Goal: Information Seeking & Learning: Learn about a topic

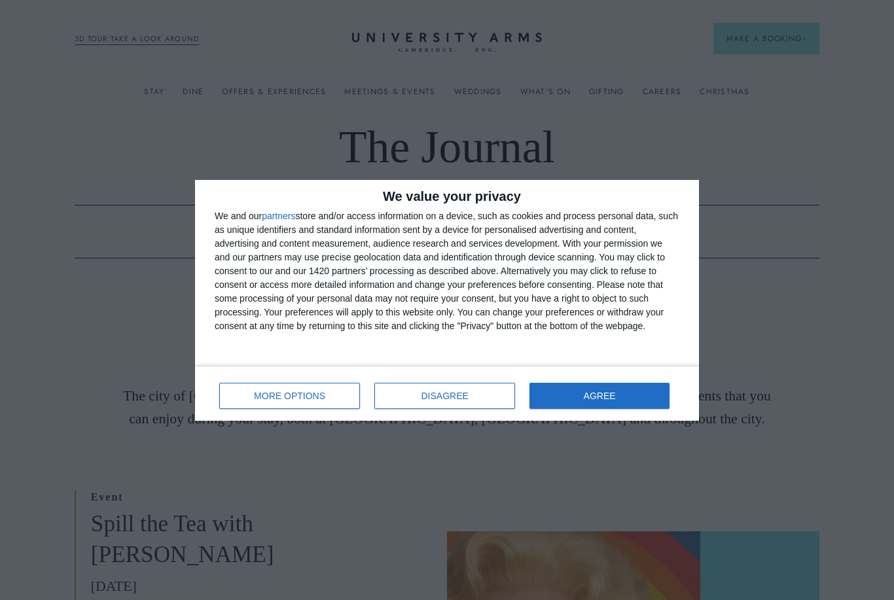
click at [632, 397] on button "AGREE" at bounding box center [599, 396] width 140 height 26
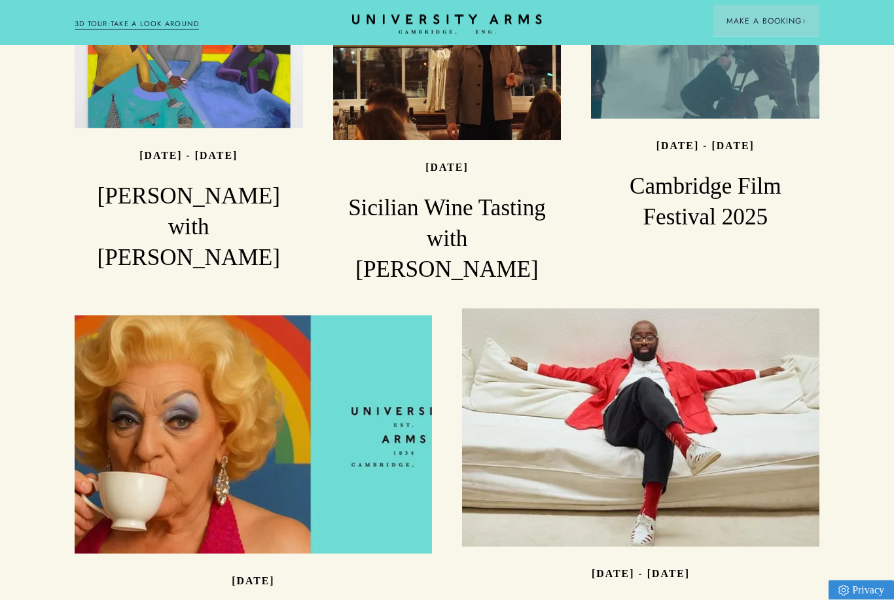
scroll to position [1643, 0]
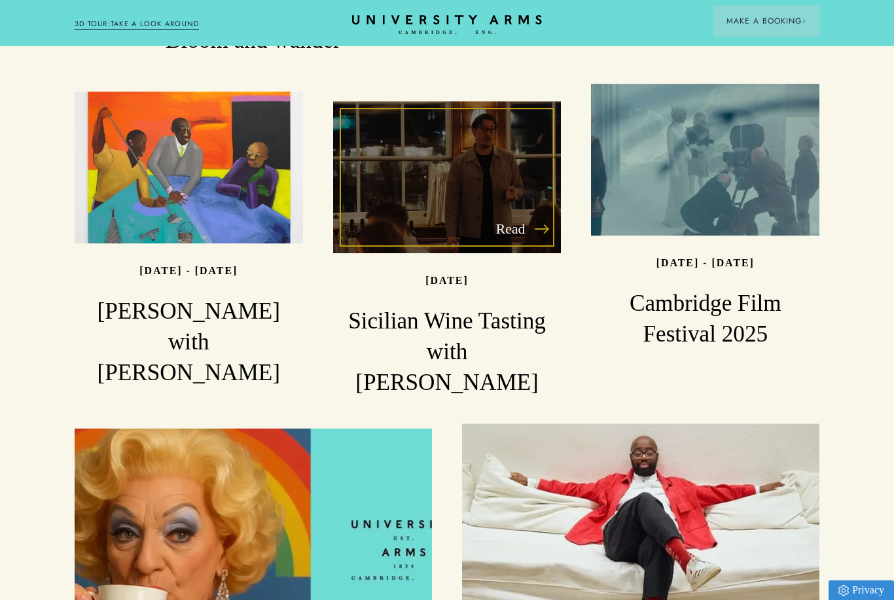
click at [466, 306] on h3 "Sicilian Wine Tasting with [PERSON_NAME]" at bounding box center [447, 352] width 228 height 92
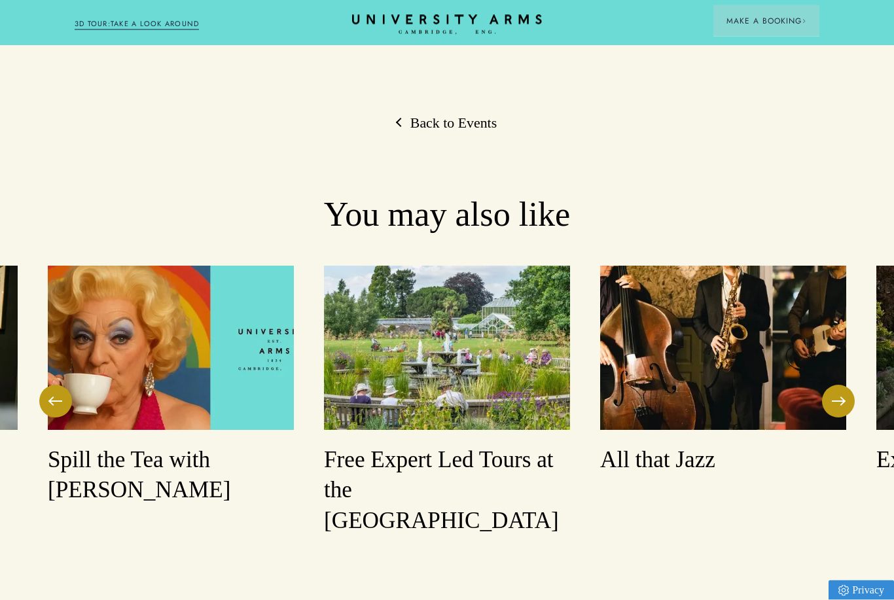
scroll to position [1571, 0]
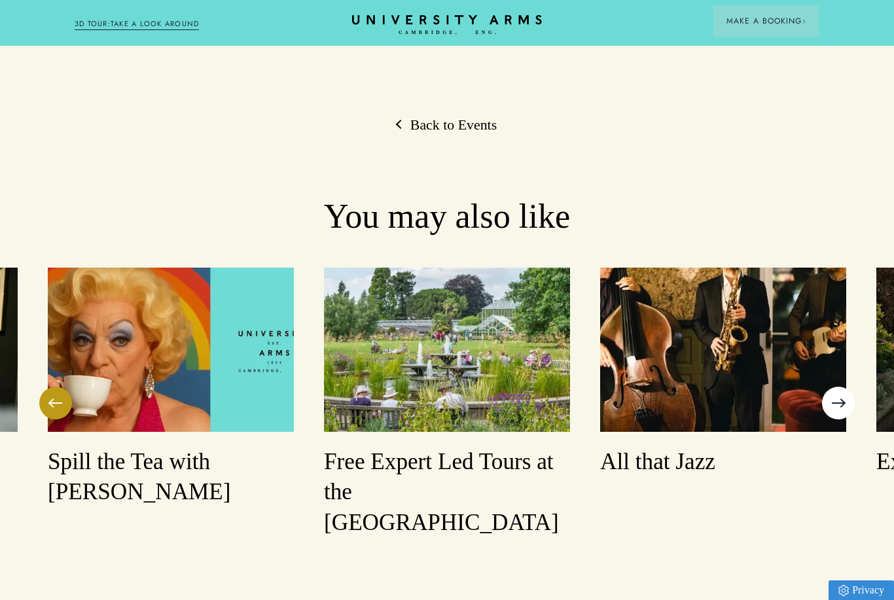
click at [834, 387] on button at bounding box center [838, 403] width 33 height 33
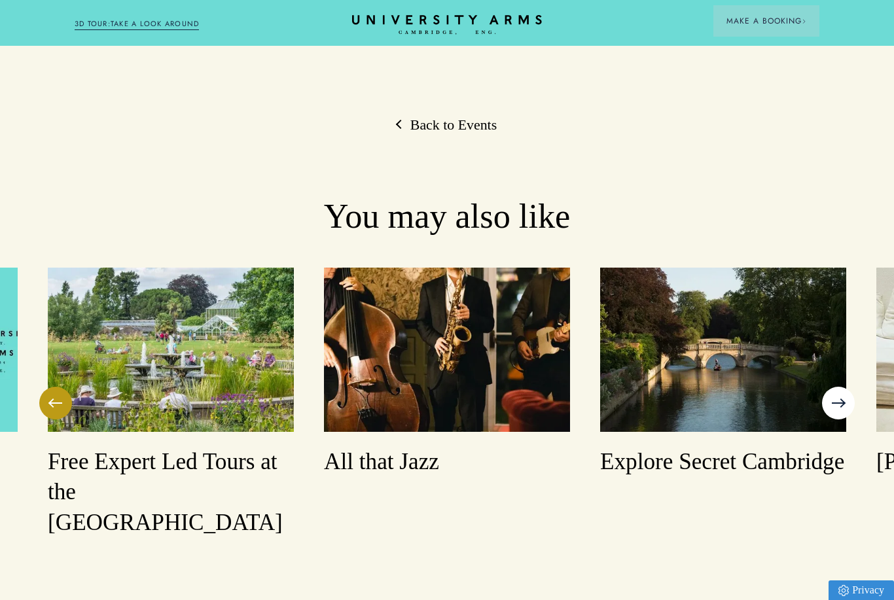
click at [837, 387] on button at bounding box center [838, 403] width 33 height 33
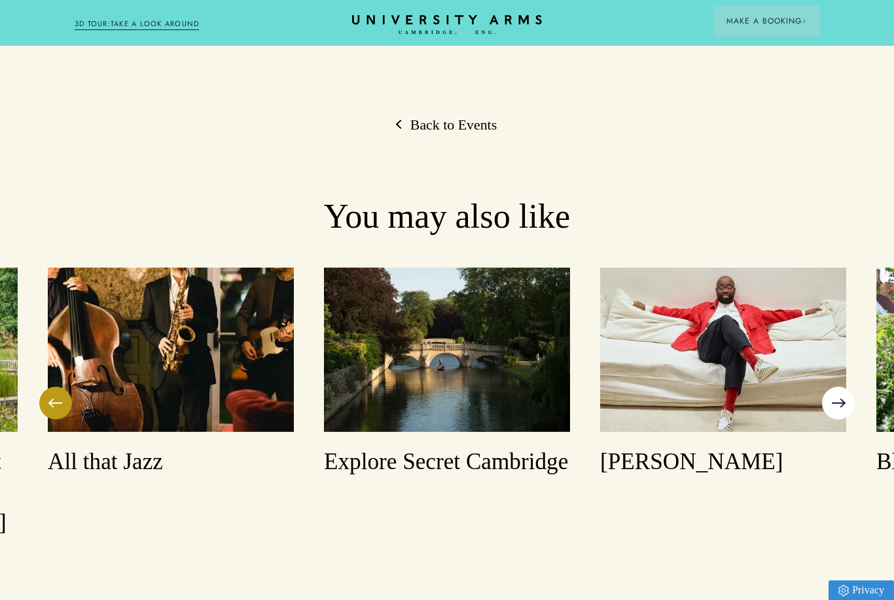
click at [837, 387] on button at bounding box center [838, 403] width 33 height 33
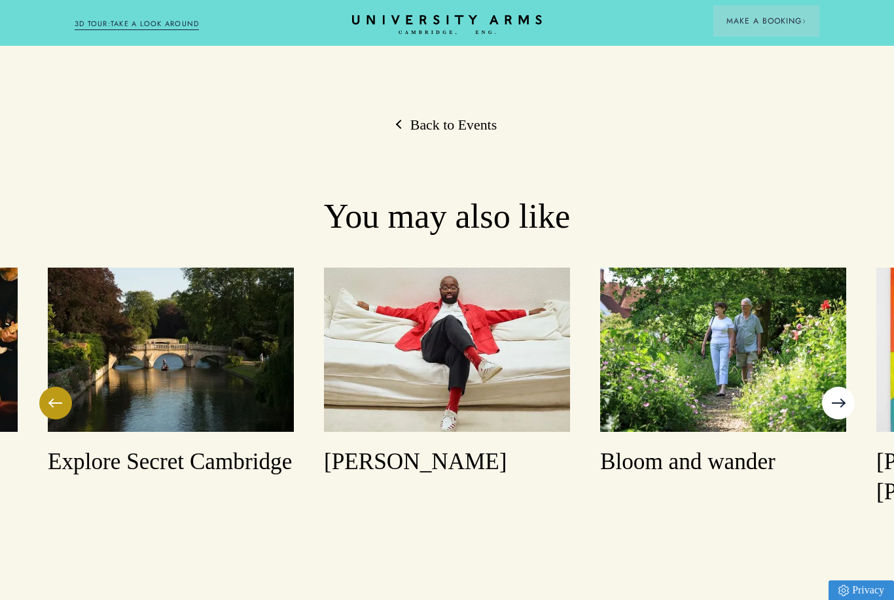
click at [837, 387] on button at bounding box center [838, 403] width 33 height 33
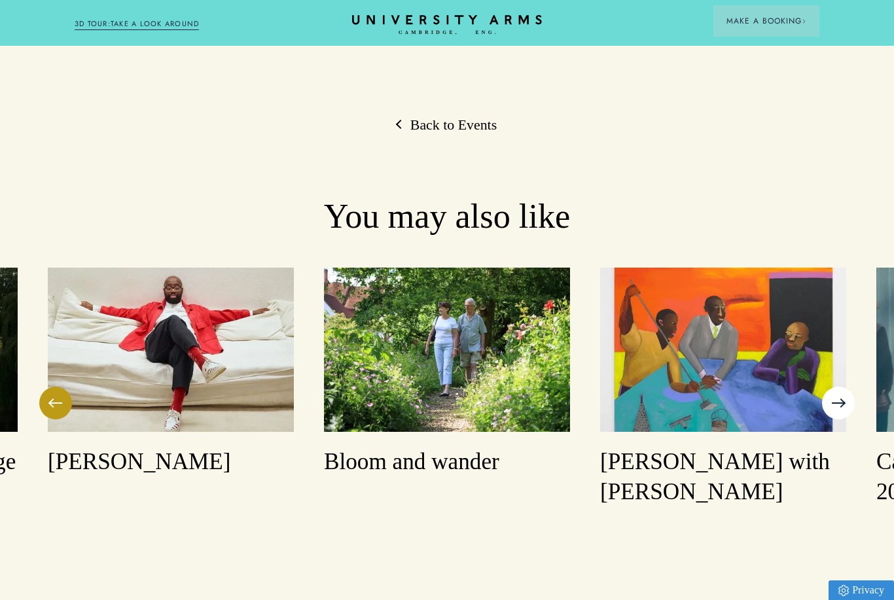
click at [837, 387] on button at bounding box center [838, 403] width 33 height 33
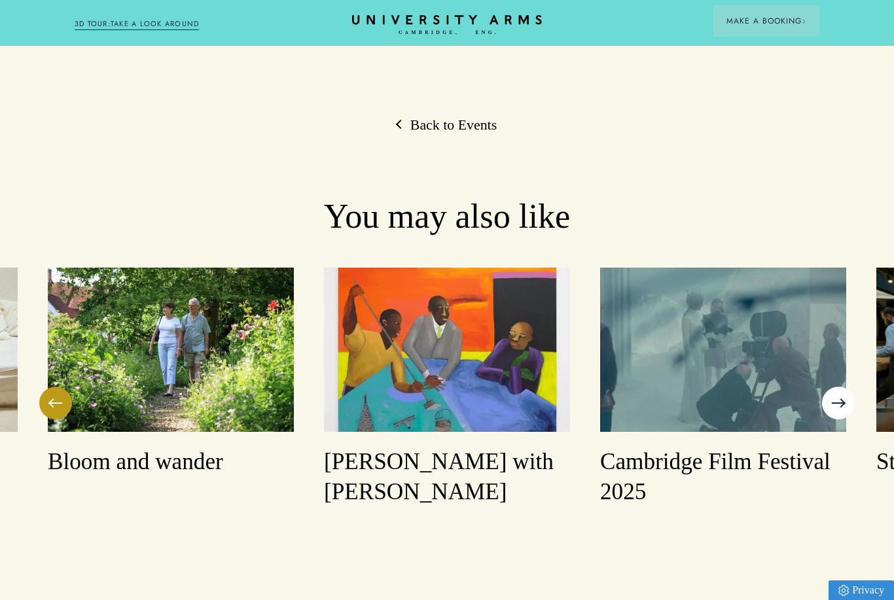
click at [838, 387] on button at bounding box center [838, 403] width 33 height 33
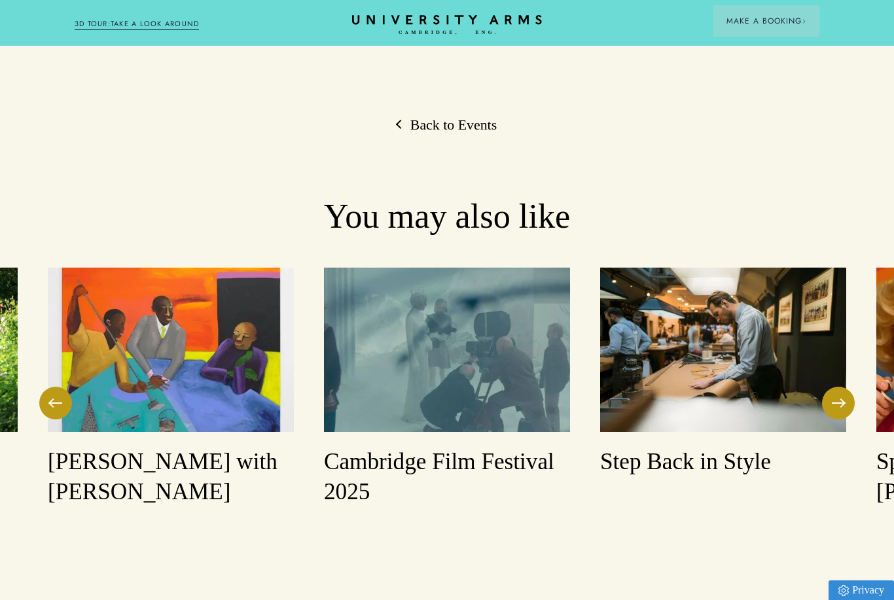
click at [384, 447] on h3 "Cambridge Film Festival 2025" at bounding box center [447, 478] width 246 height 62
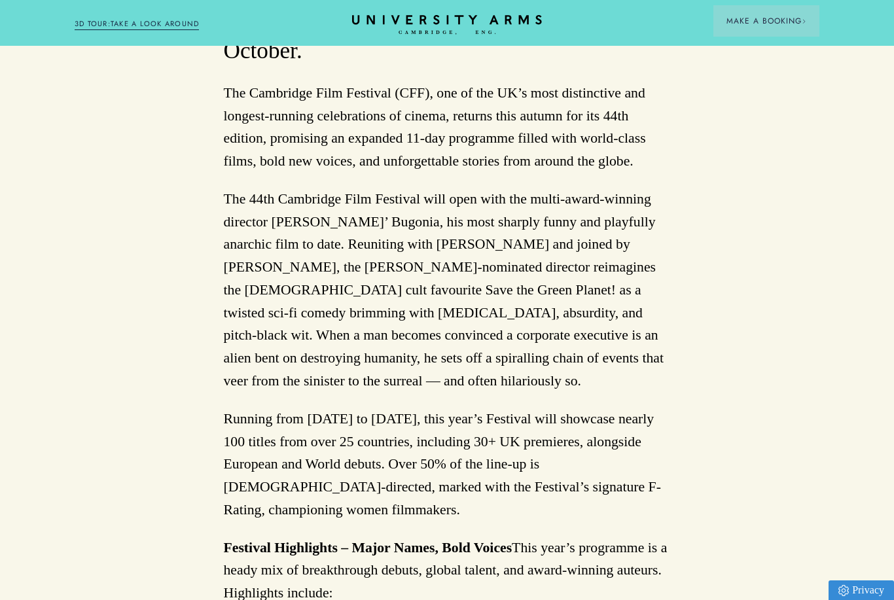
scroll to position [766, 0]
